Goal: Task Accomplishment & Management: Use online tool/utility

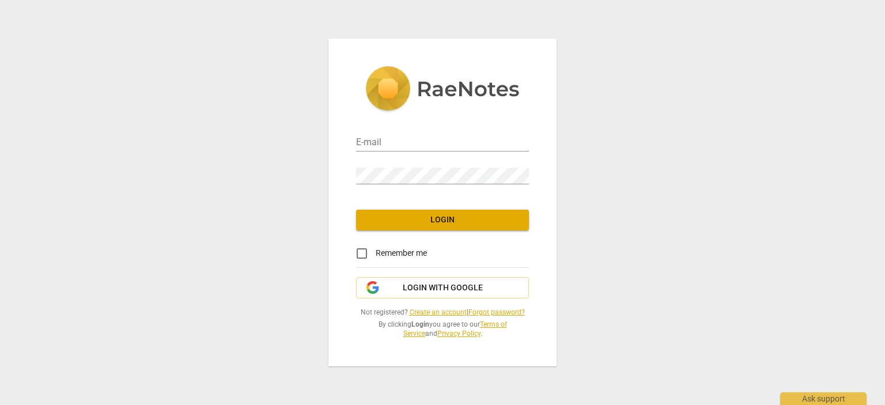
type input "cathycsuarez@gmail.com"
click at [467, 219] on span "Login" at bounding box center [442, 220] width 154 height 12
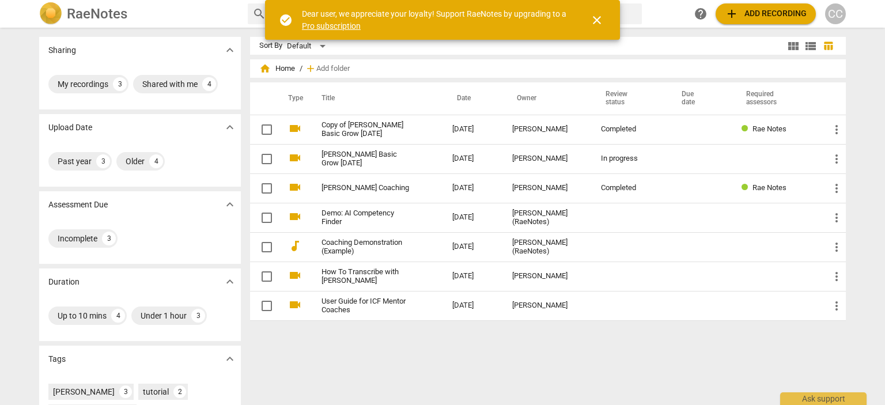
click at [733, 11] on span "add" at bounding box center [732, 14] width 14 height 14
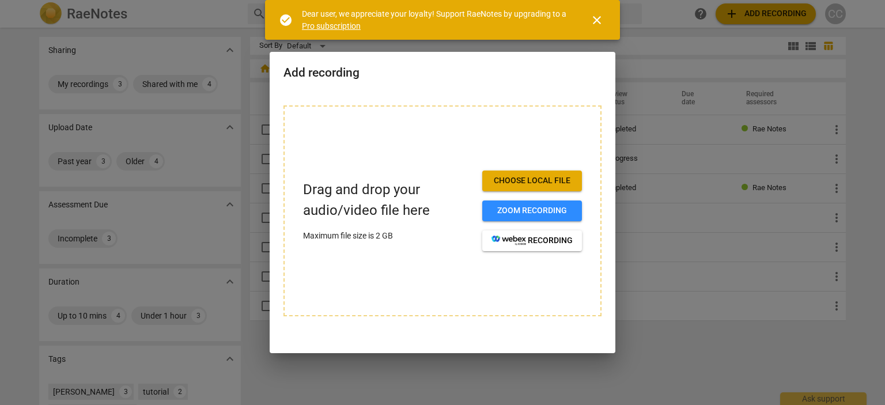
click at [533, 176] on span "Choose local file" at bounding box center [531, 181] width 81 height 12
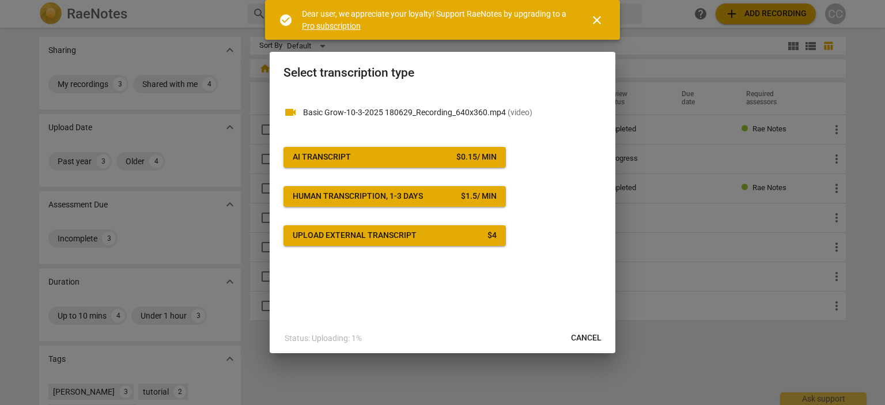
click at [480, 156] on div "$ 0.15 / min" at bounding box center [476, 157] width 40 height 12
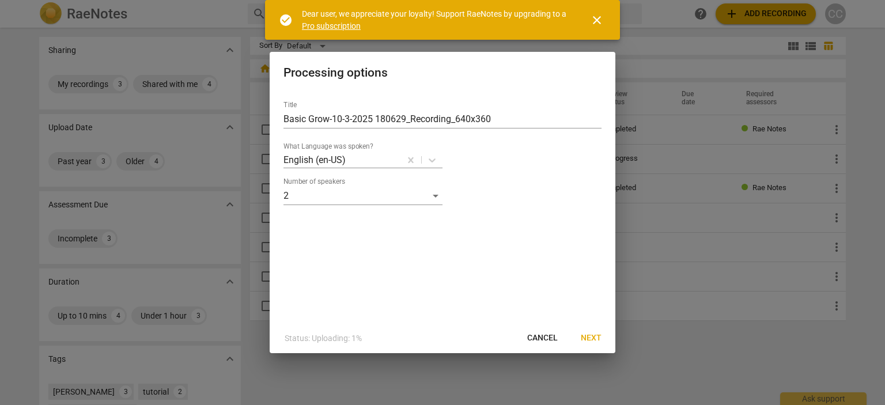
click at [590, 337] on span "Next" at bounding box center [591, 338] width 21 height 12
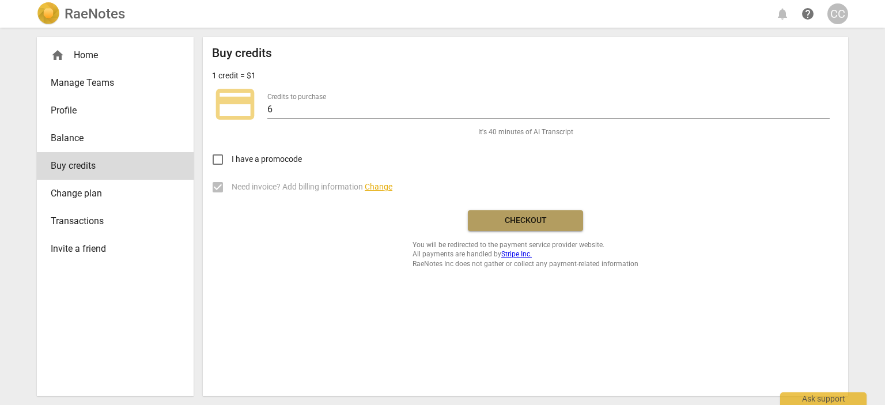
click at [538, 220] on span "Checkout" at bounding box center [525, 221] width 97 height 12
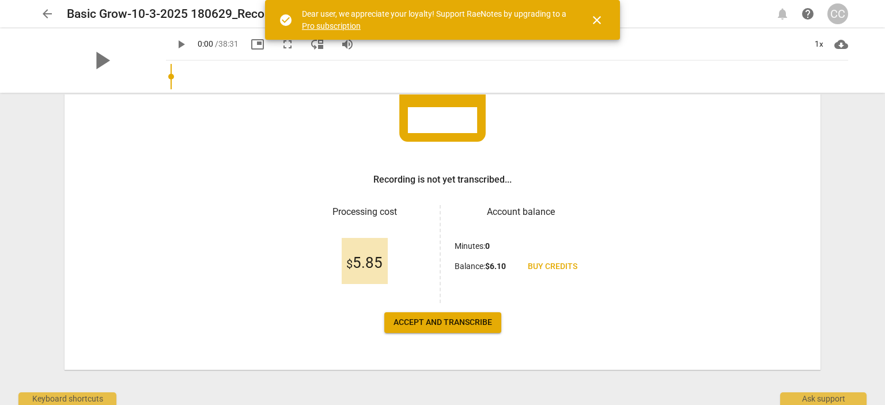
scroll to position [115, 0]
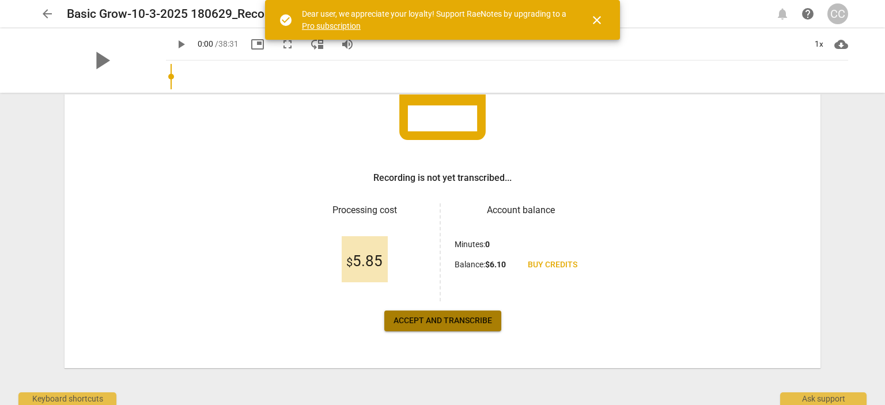
click at [472, 317] on span "Accept and transcribe" at bounding box center [442, 321] width 98 height 12
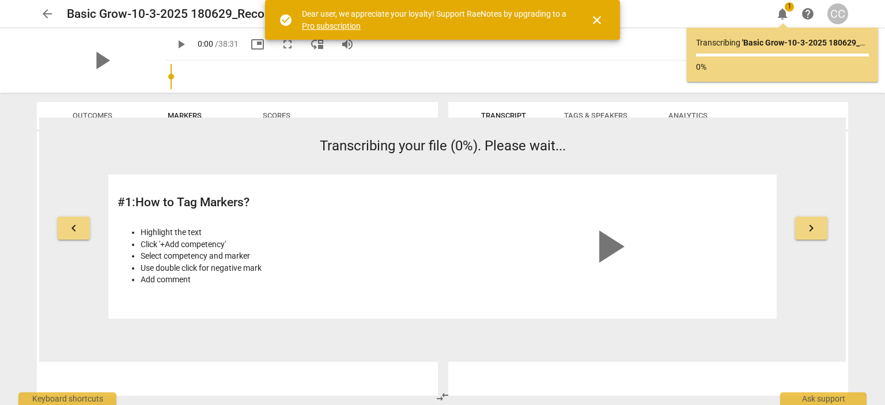
click at [597, 16] on span "close" at bounding box center [597, 20] width 14 height 14
